Goal: Transaction & Acquisition: Purchase product/service

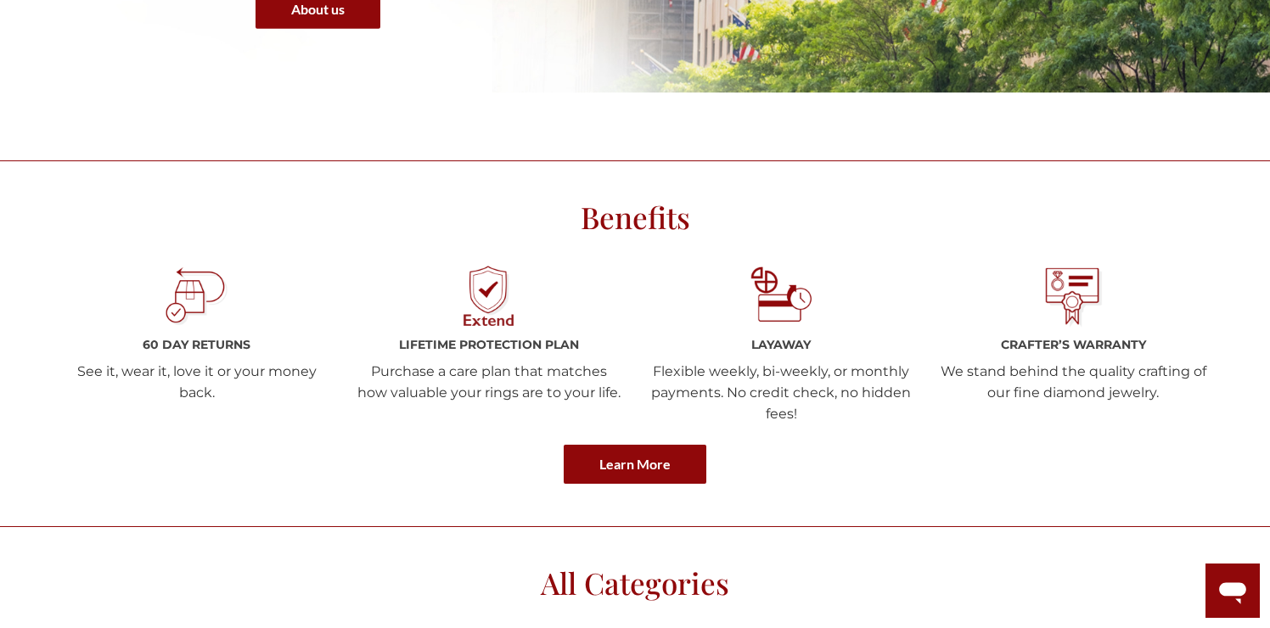
scroll to position [2096, 0]
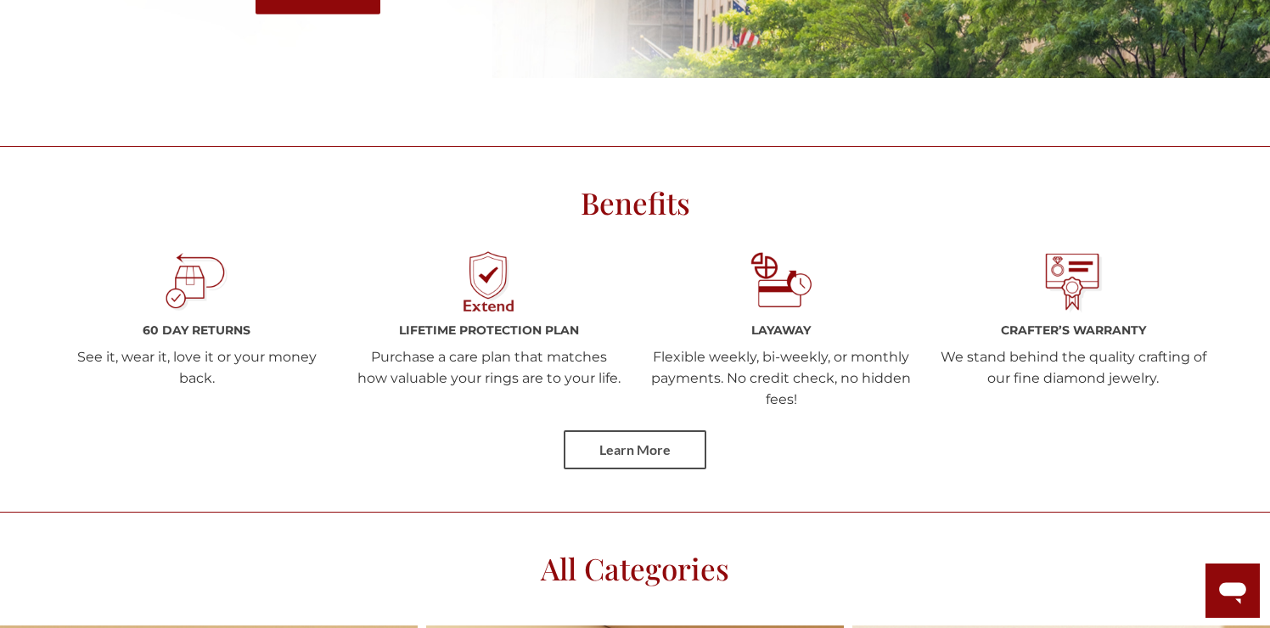
click at [654, 461] on link "Learn More" at bounding box center [635, 449] width 143 height 39
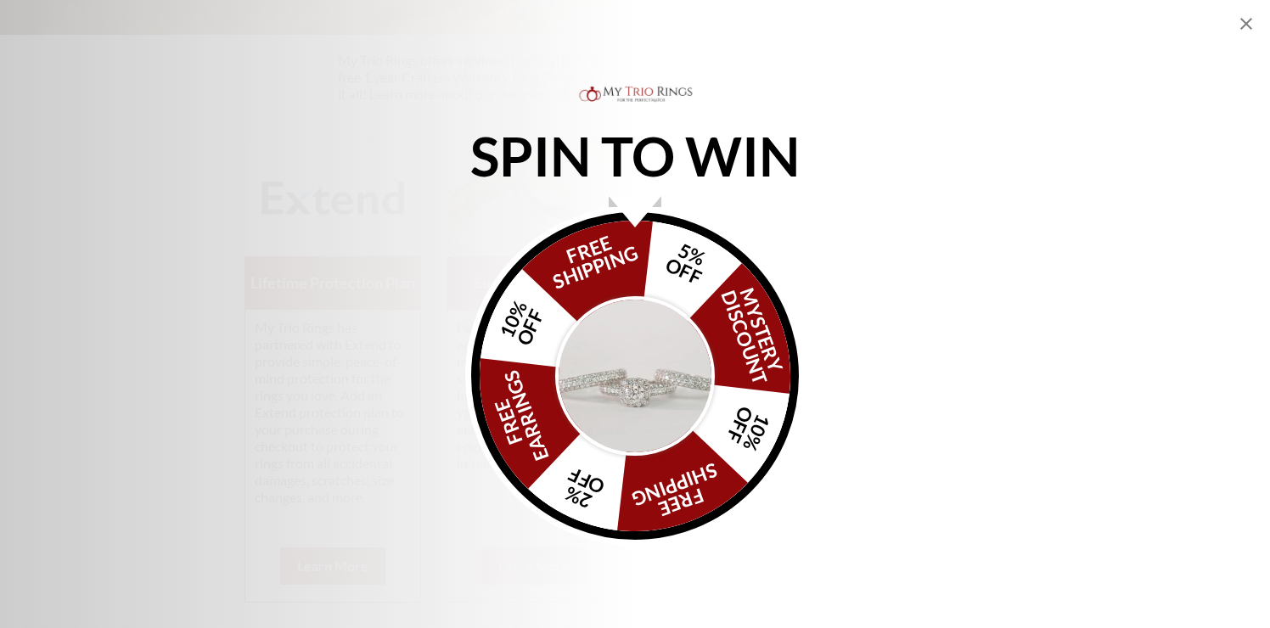
scroll to position [431, 0]
click at [1244, 26] on icon "Close popup" at bounding box center [1247, 24] width 12 height 12
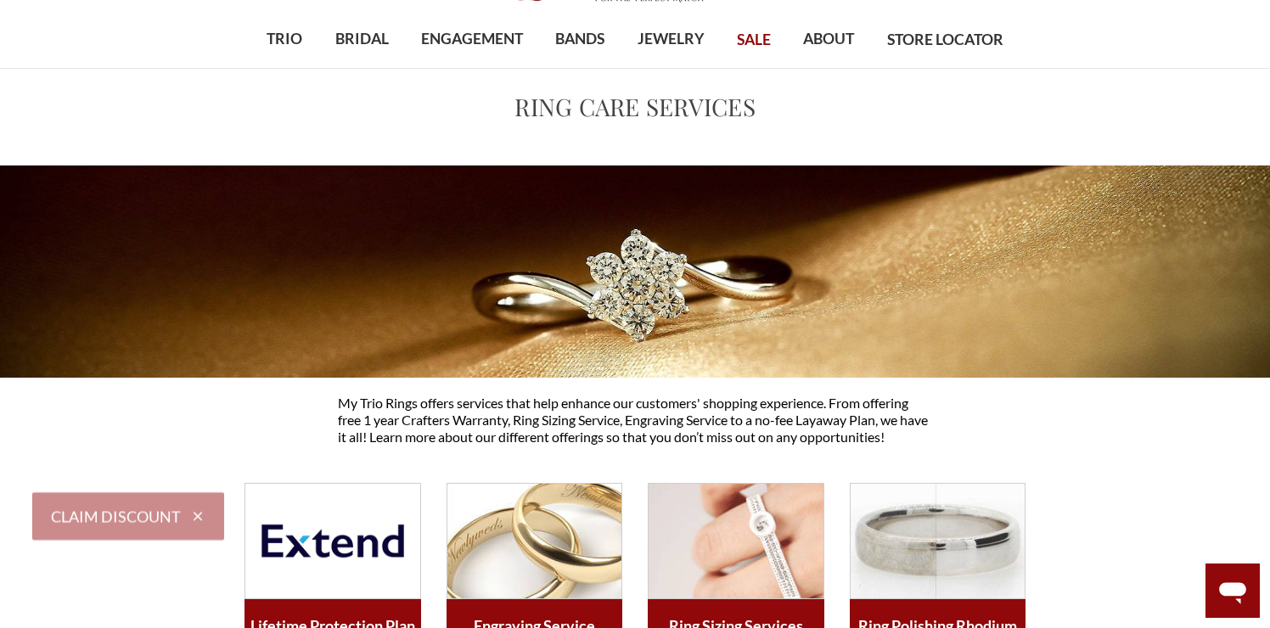
scroll to position [0, 0]
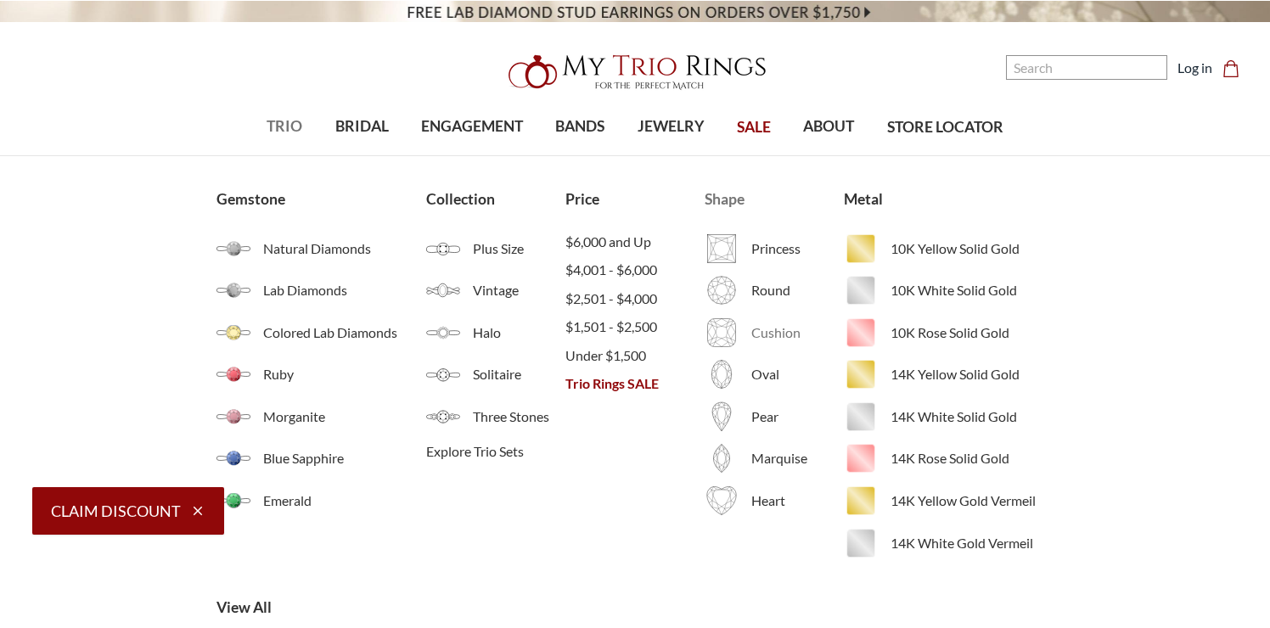
click at [727, 329] on img at bounding box center [722, 333] width 34 height 34
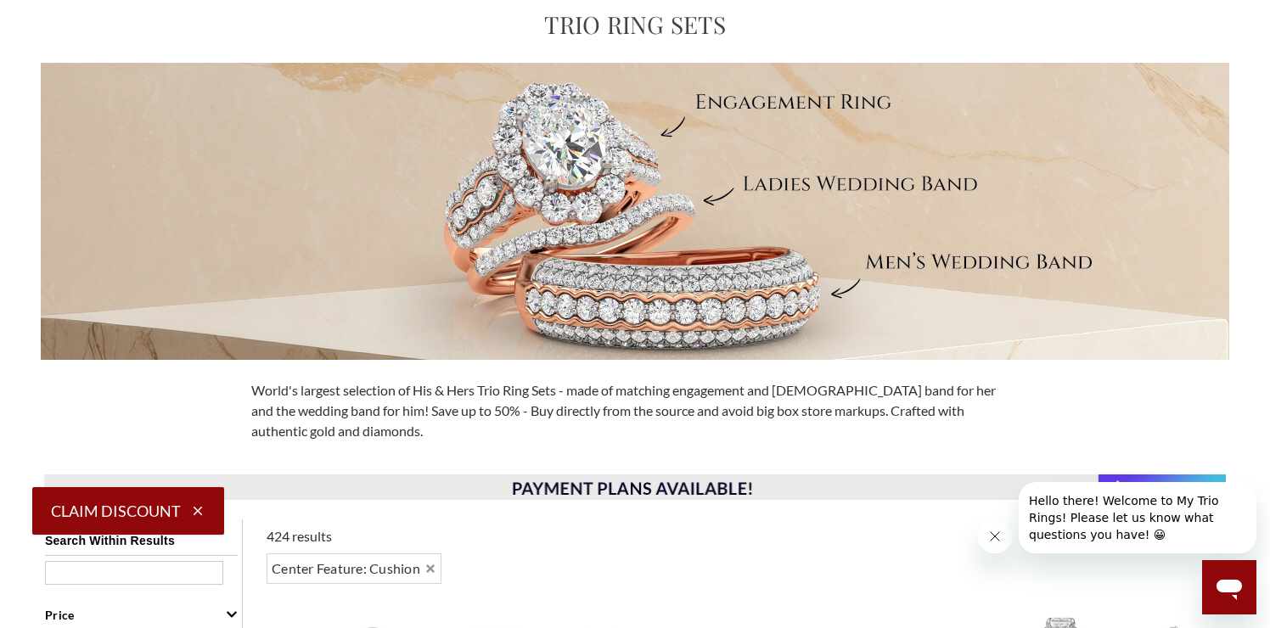
scroll to position [172, 0]
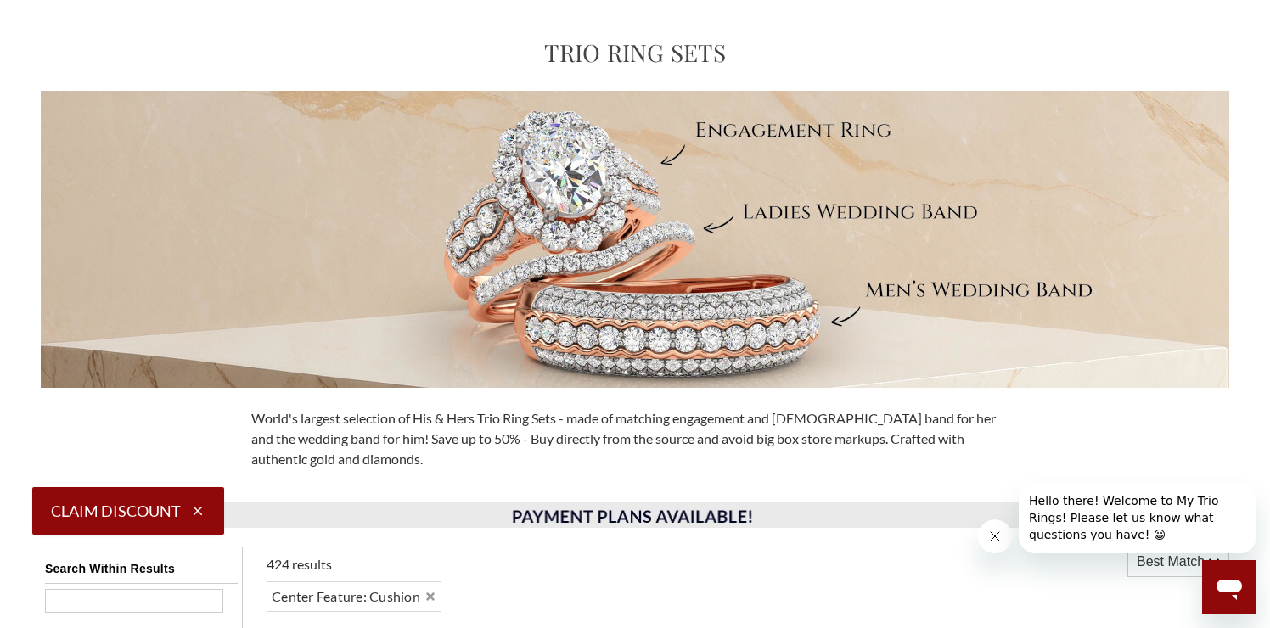
click at [997, 543] on button "Close message from company" at bounding box center [995, 537] width 34 height 34
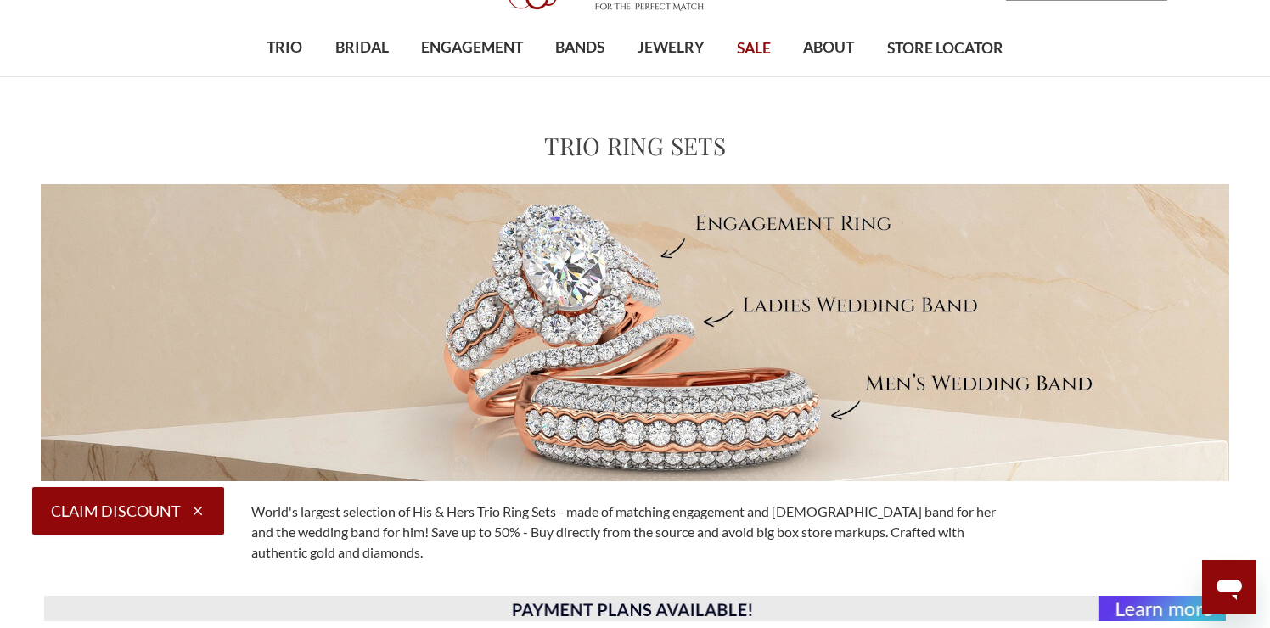
scroll to position [0, 0]
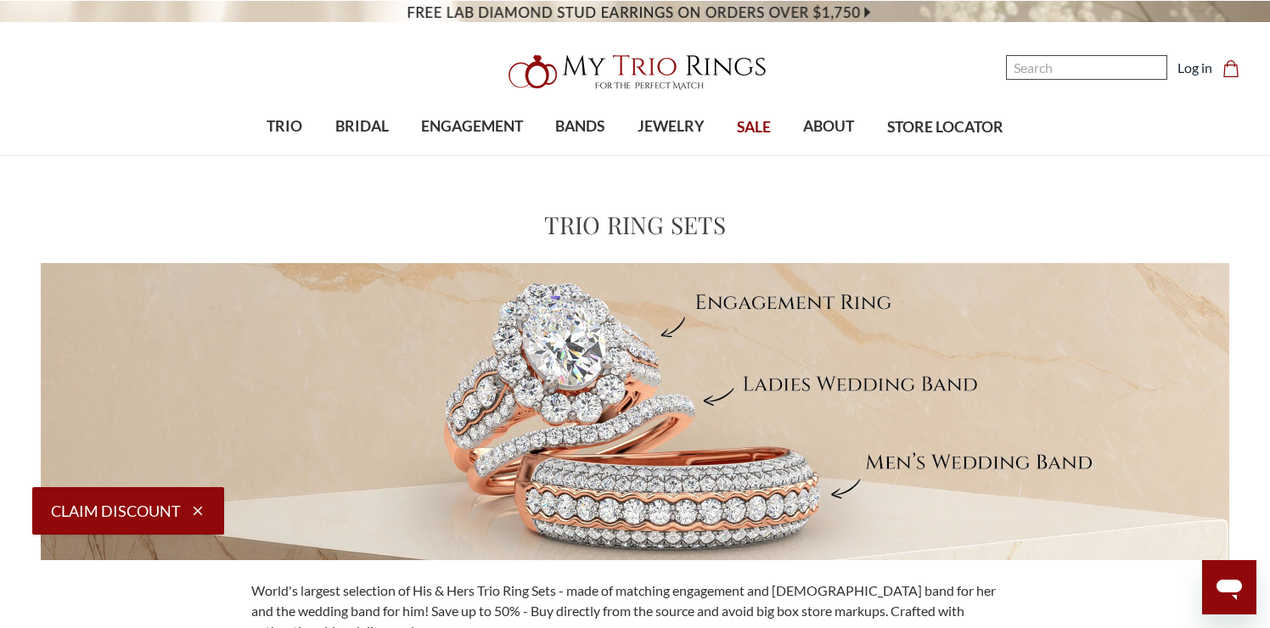
click at [1085, 65] on input "Search" at bounding box center [1086, 67] width 161 height 25
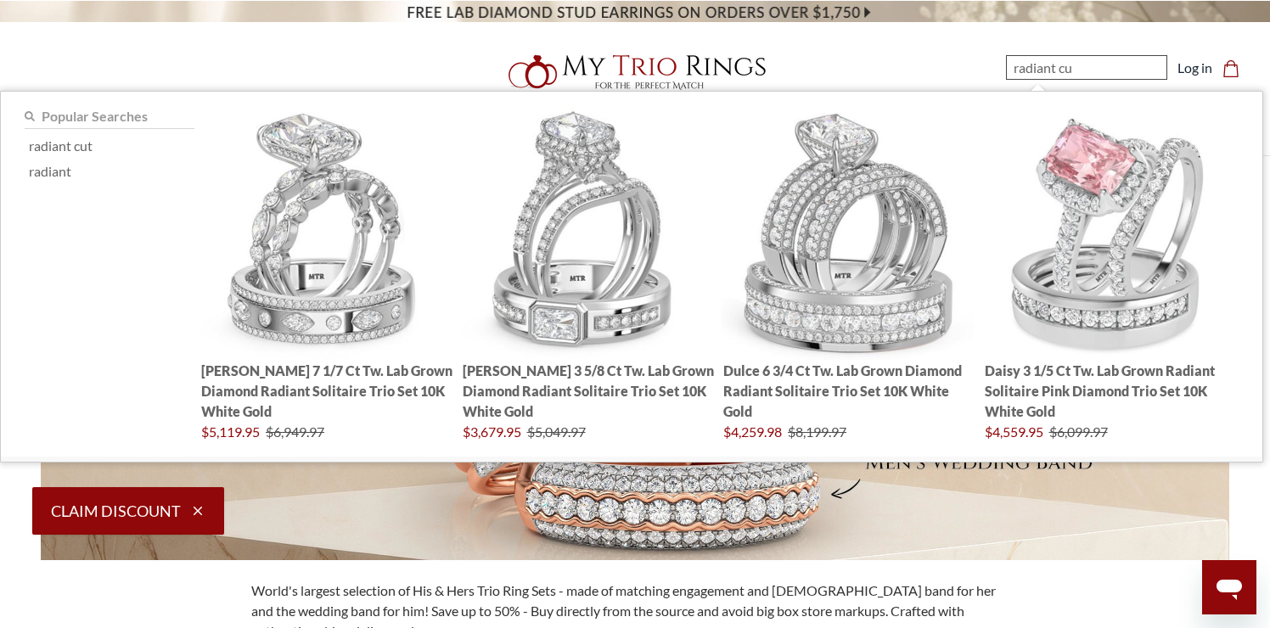
type input "radiant cut"
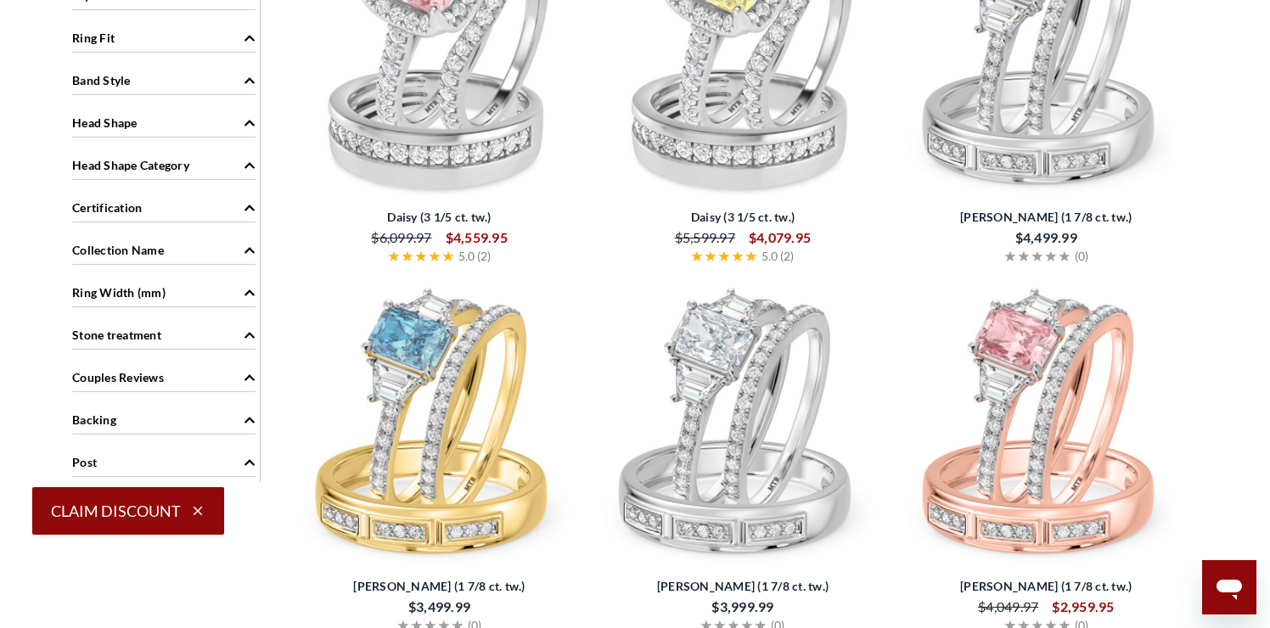
scroll to position [1144, 0]
click at [740, 378] on img at bounding box center [743, 426] width 290 height 290
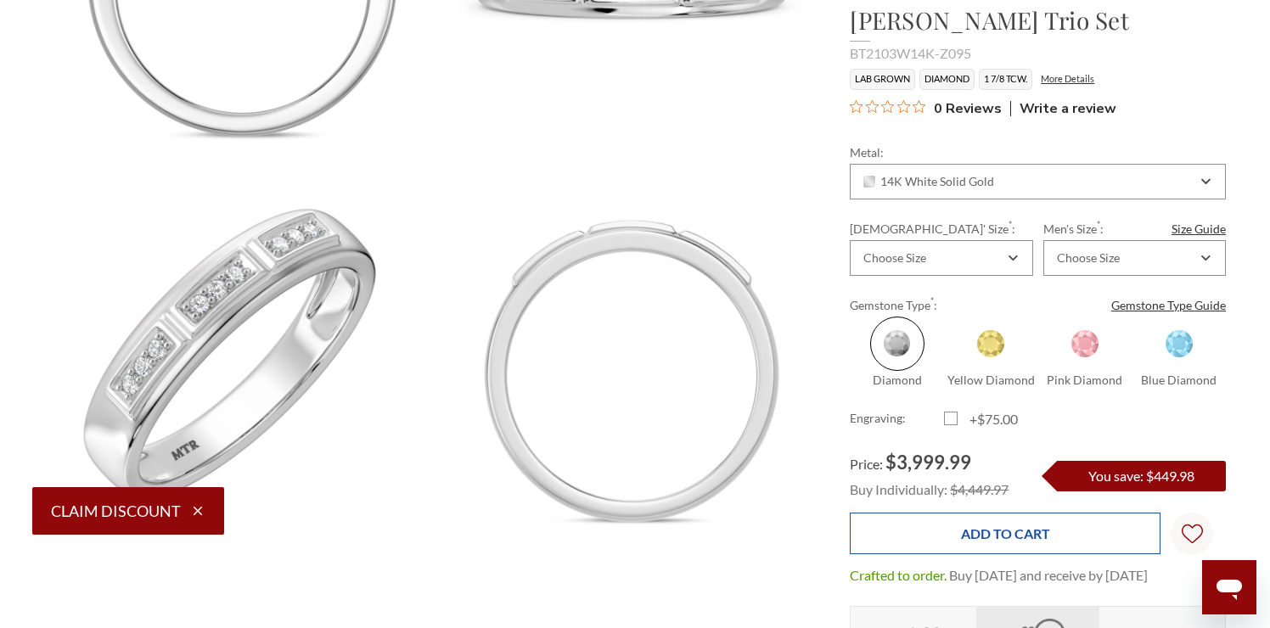
scroll to position [1574, 0]
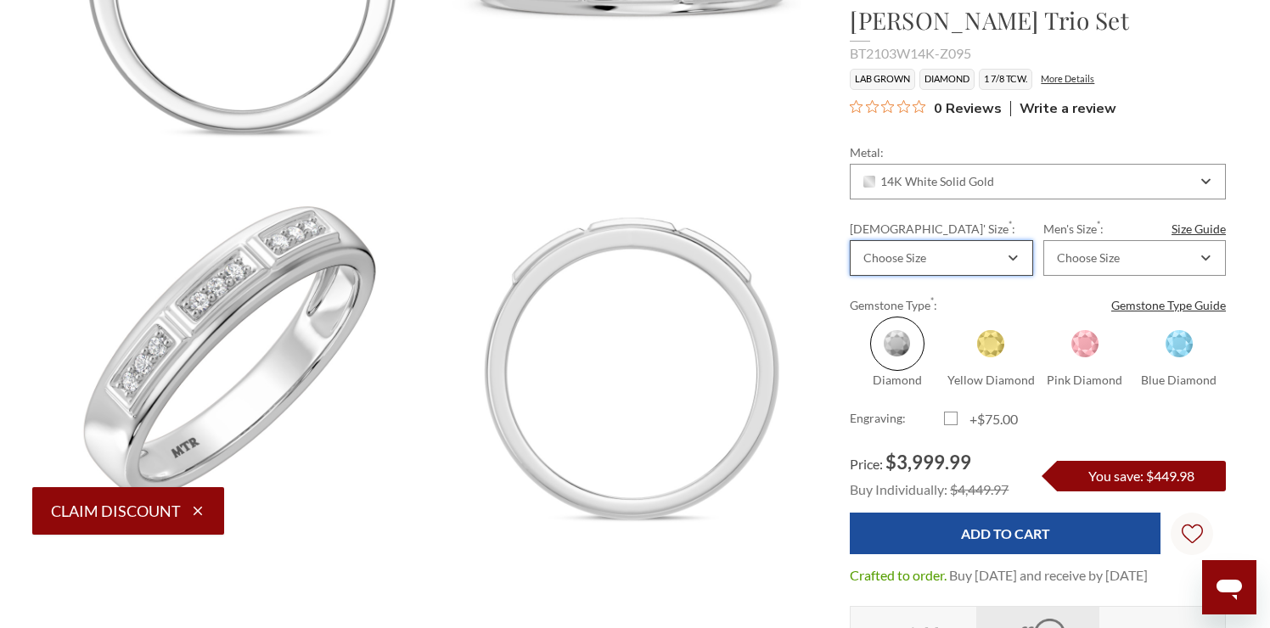
click at [999, 256] on div "Choose Size" at bounding box center [932, 258] width 143 height 14
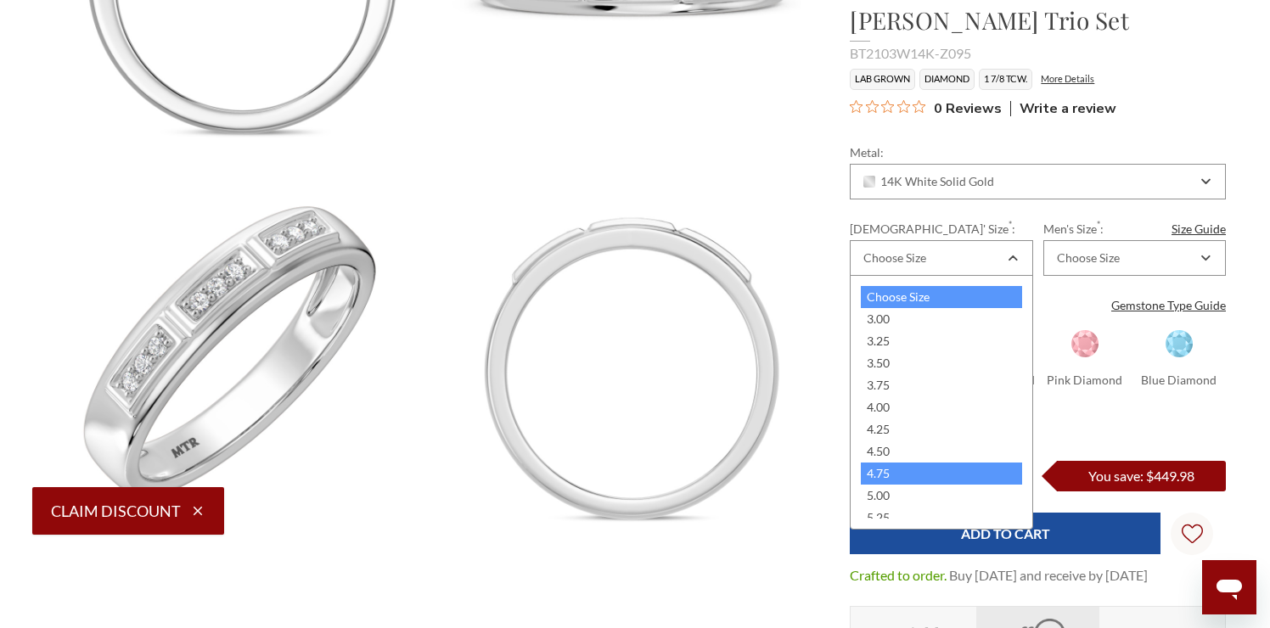
click at [886, 470] on div "4.75" at bounding box center [941, 474] width 160 height 22
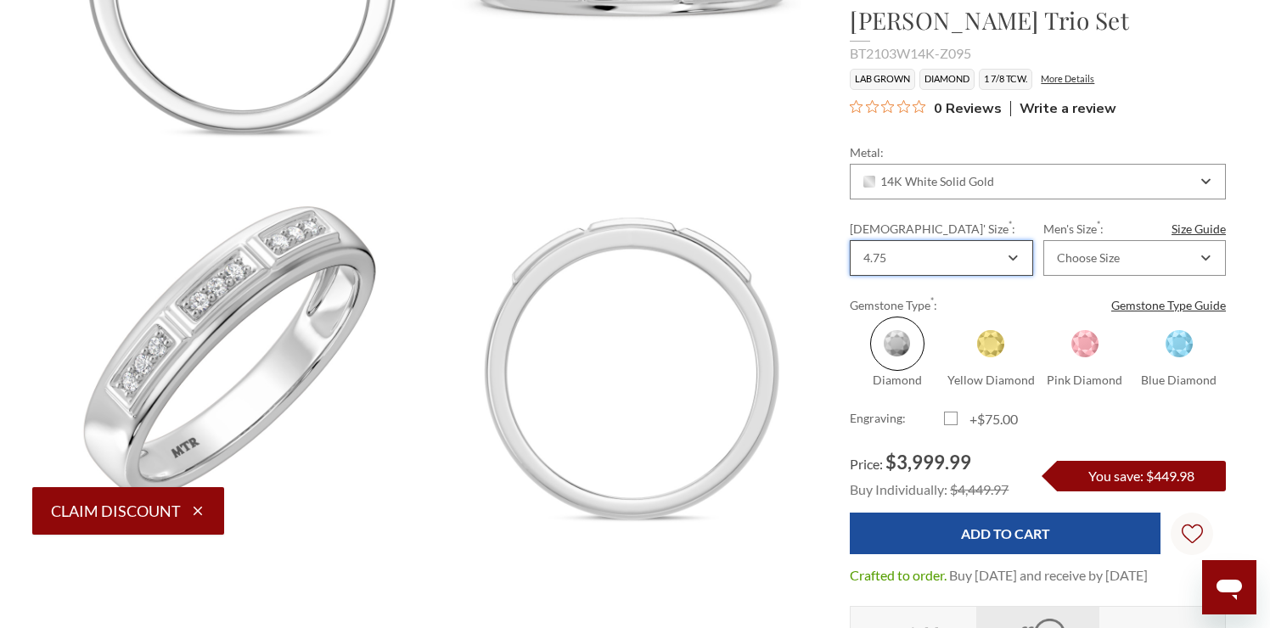
scroll to position [0, 0]
click at [1148, 261] on div "Choose Size" at bounding box center [1126, 258] width 143 height 14
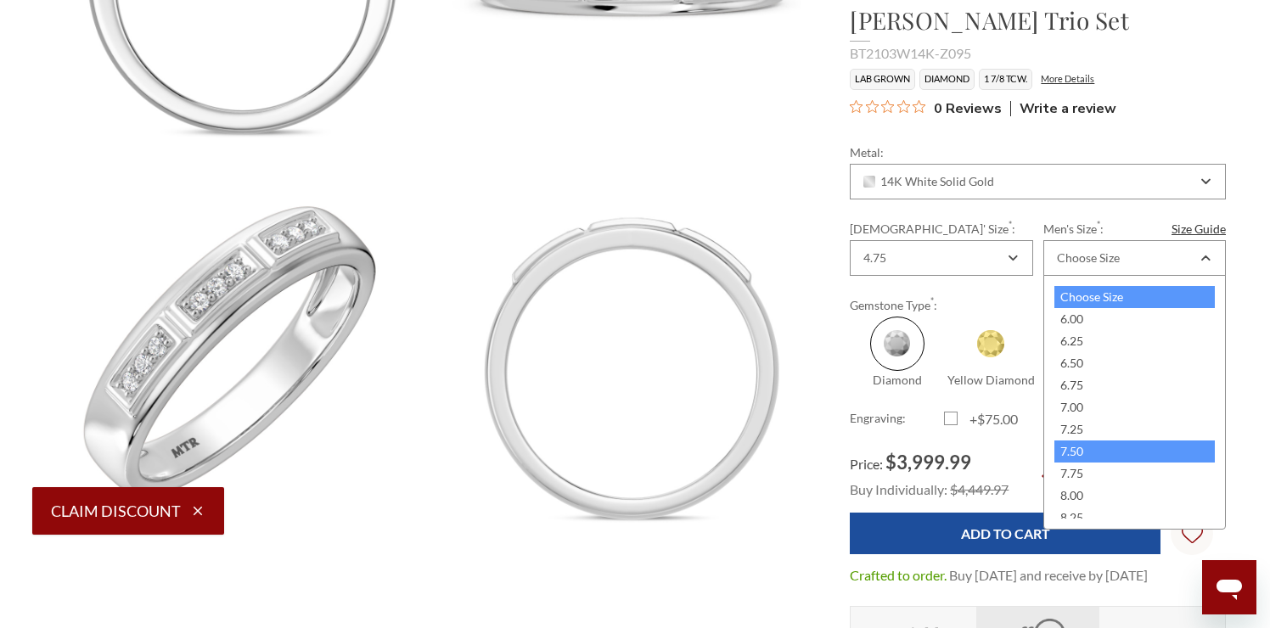
click at [1088, 442] on div "7.50" at bounding box center [1135, 452] width 160 height 22
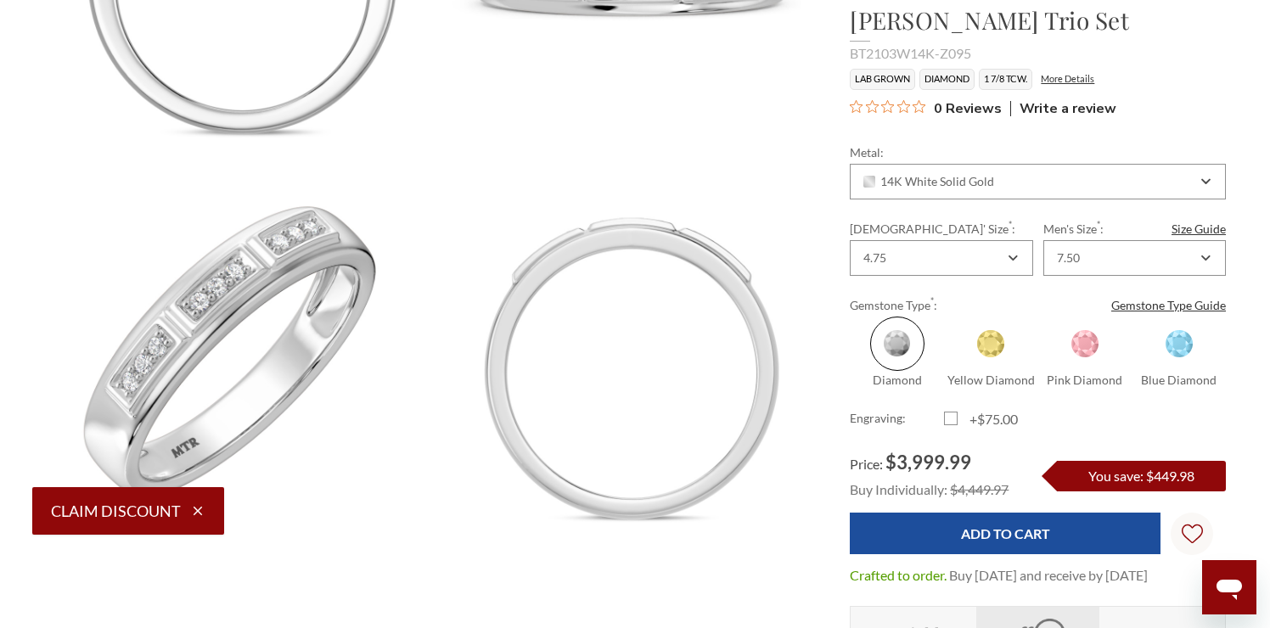
click at [956, 419] on label "+$75.00" at bounding box center [991, 419] width 94 height 20
click at [952, 422] on input "+$75.00" at bounding box center [951, 422] width 1 height 1
checkbox input "true"
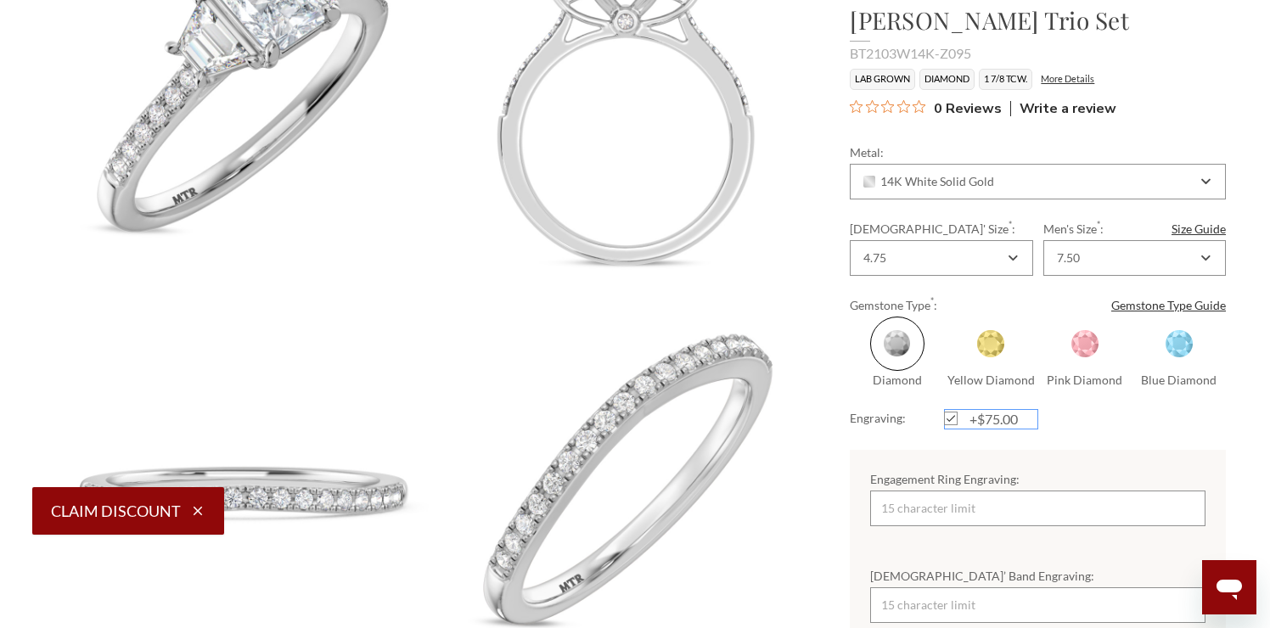
scroll to position [627, 0]
